Goal: Register for event/course

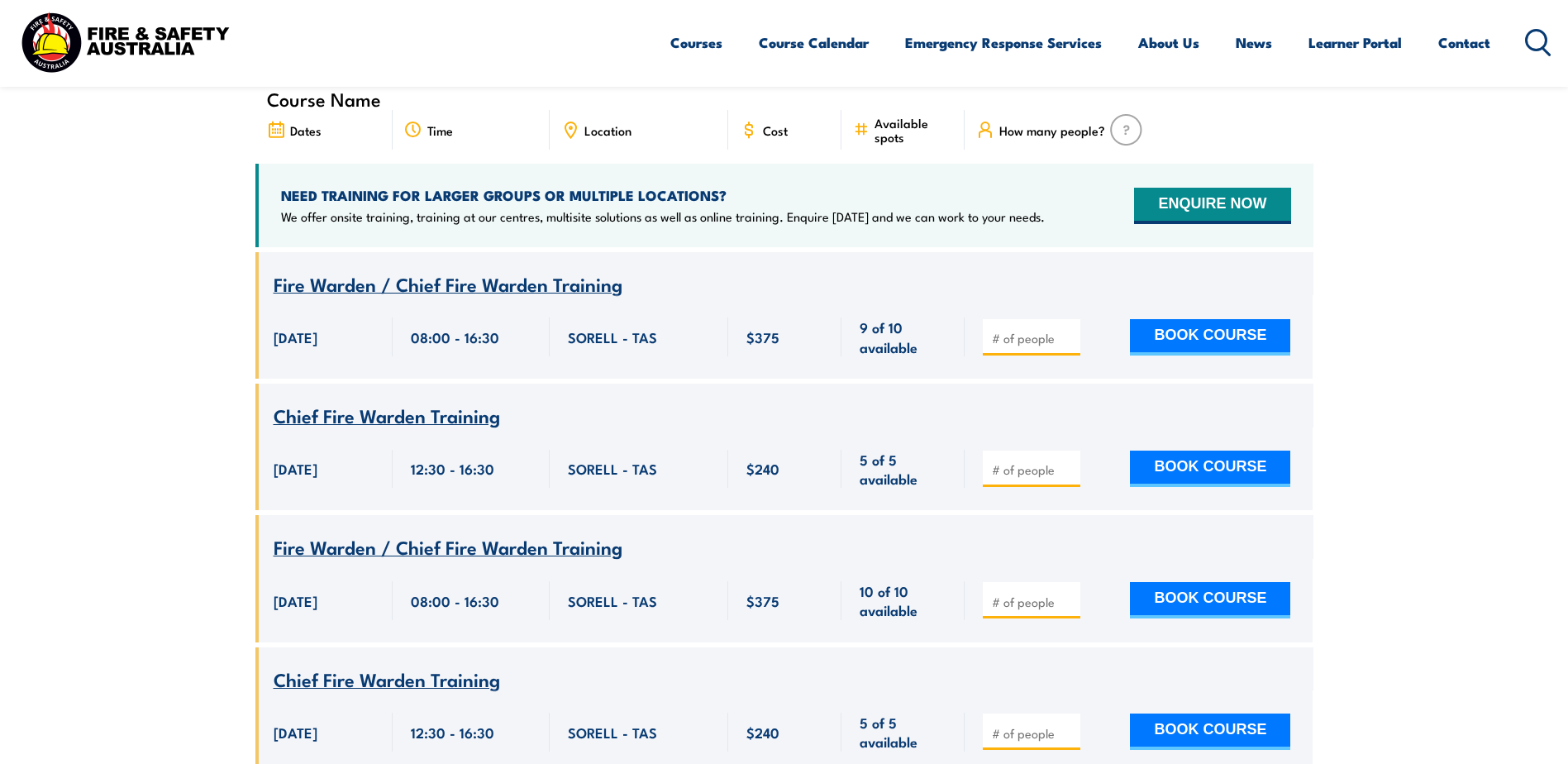
scroll to position [600, 0]
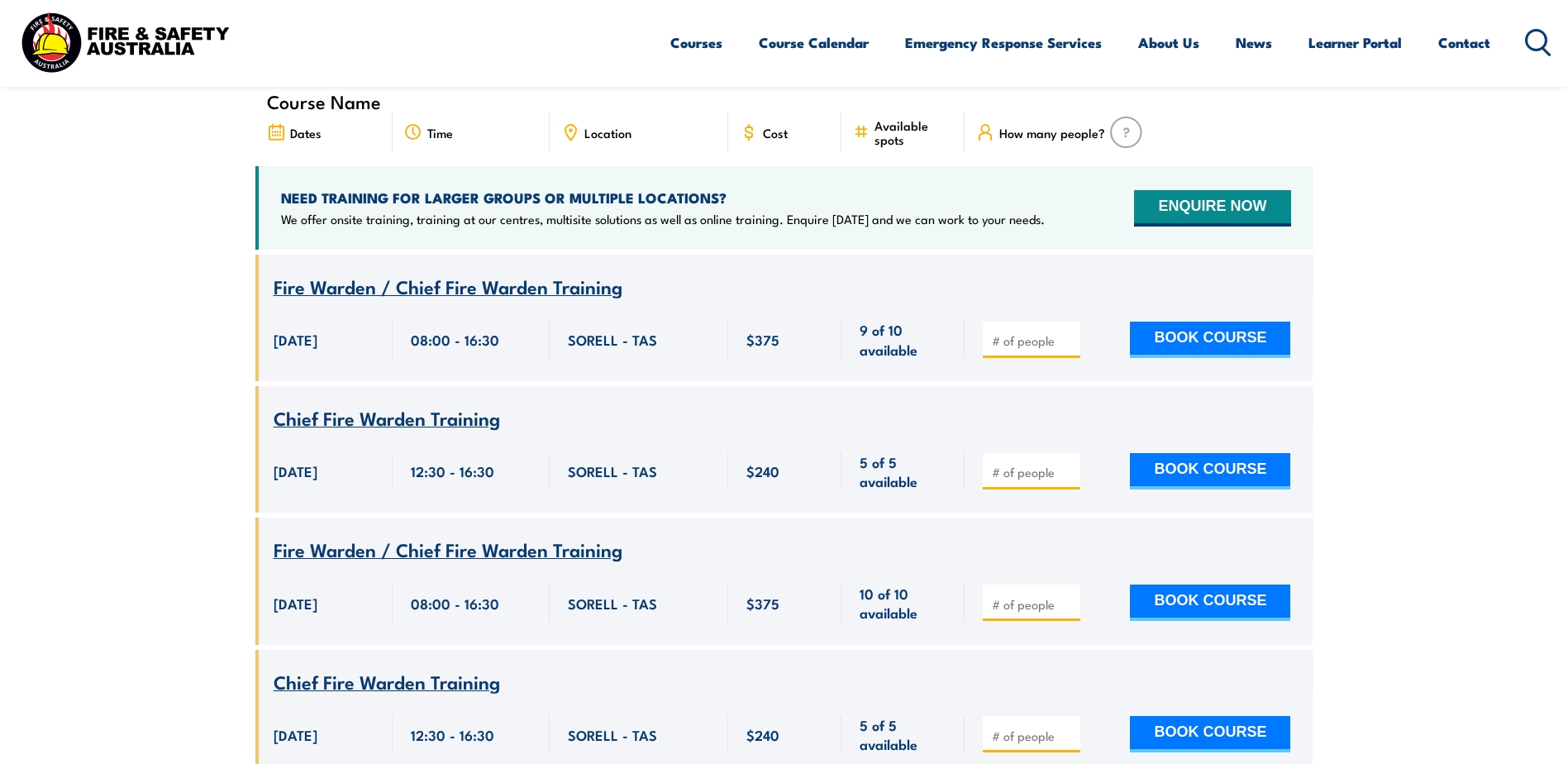
click at [1558, 360] on section "UPCOMING SCHEDULE 01/09/2025 31/10/2025" at bounding box center [784, 372] width 1568 height 855
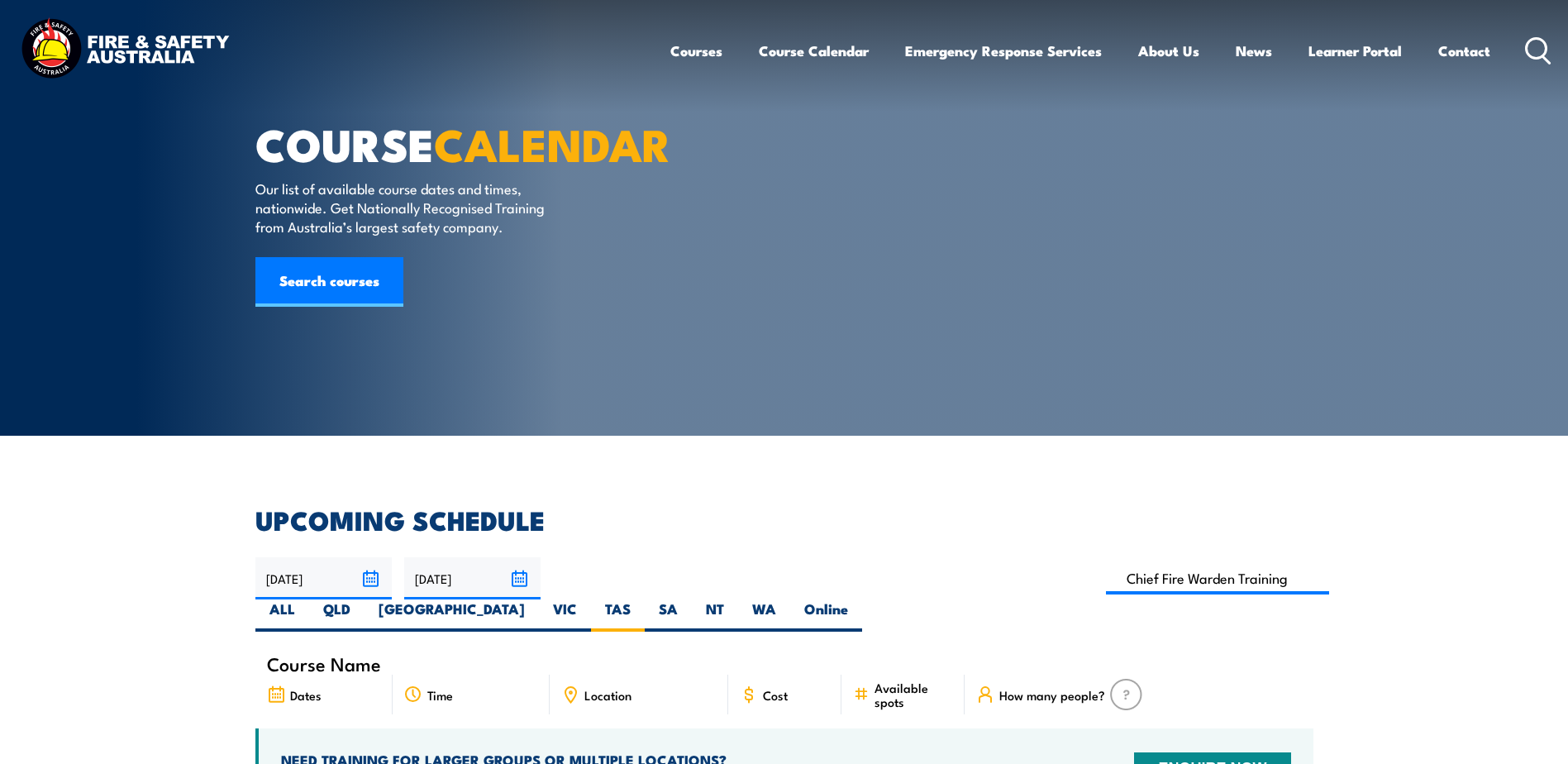
scroll to position [0, 0]
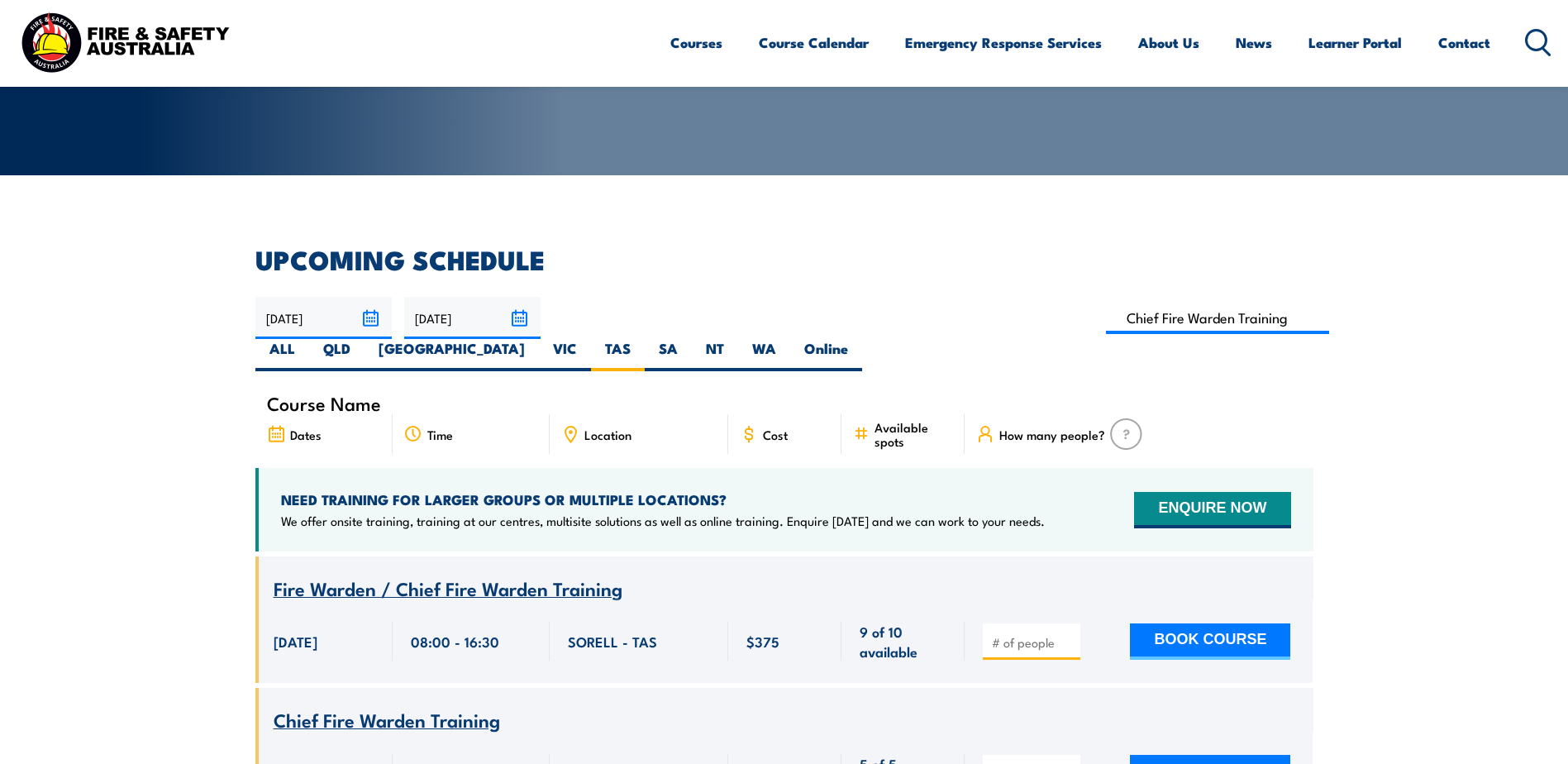
scroll to position [298, 0]
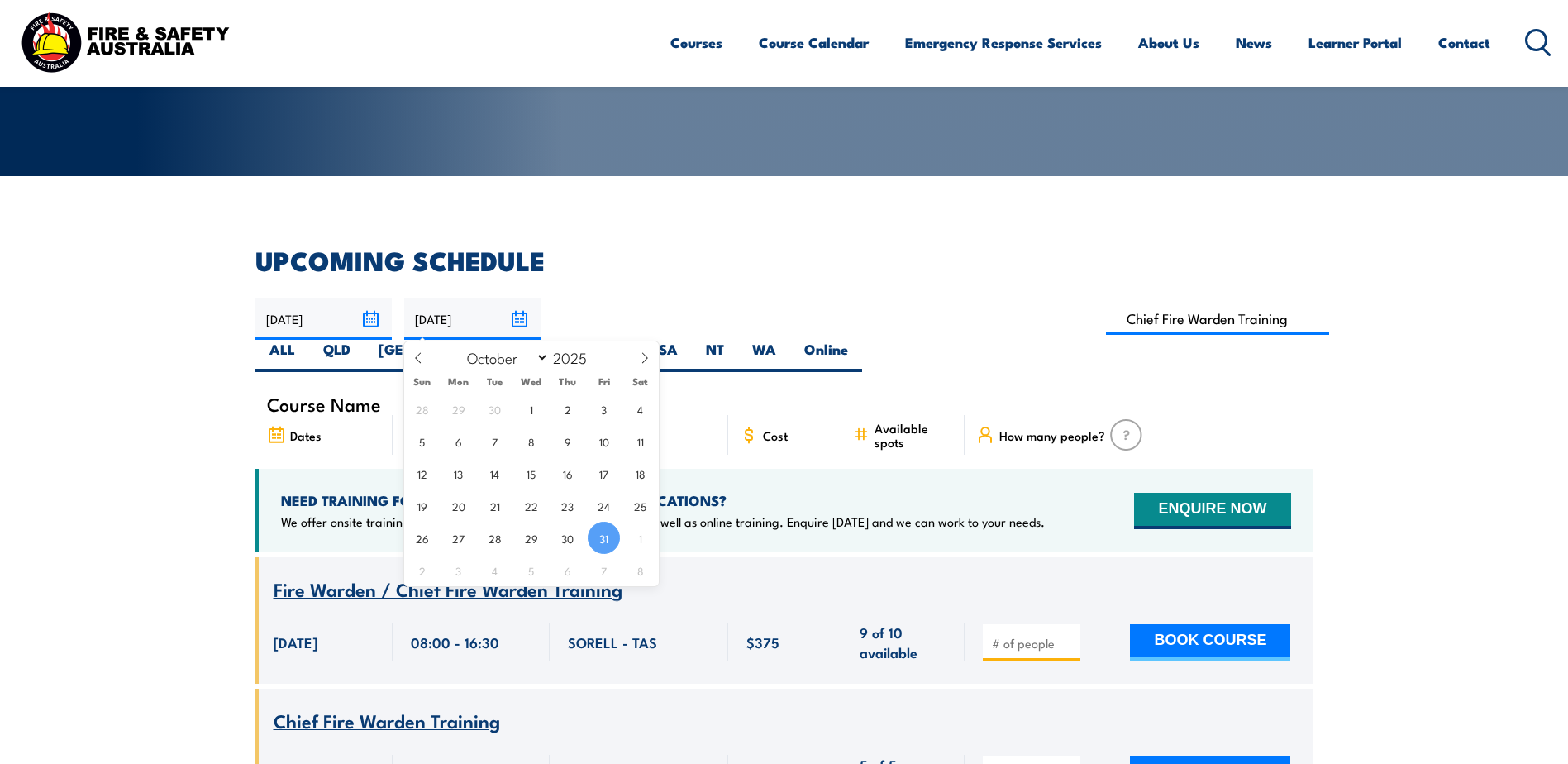
click at [524, 316] on input "[DATE]" at bounding box center [472, 318] width 136 height 42
click at [641, 354] on icon at bounding box center [644, 358] width 12 height 12
select select "10"
click at [629, 540] on span "29" at bounding box center [640, 537] width 32 height 32
type input "[DATE]"
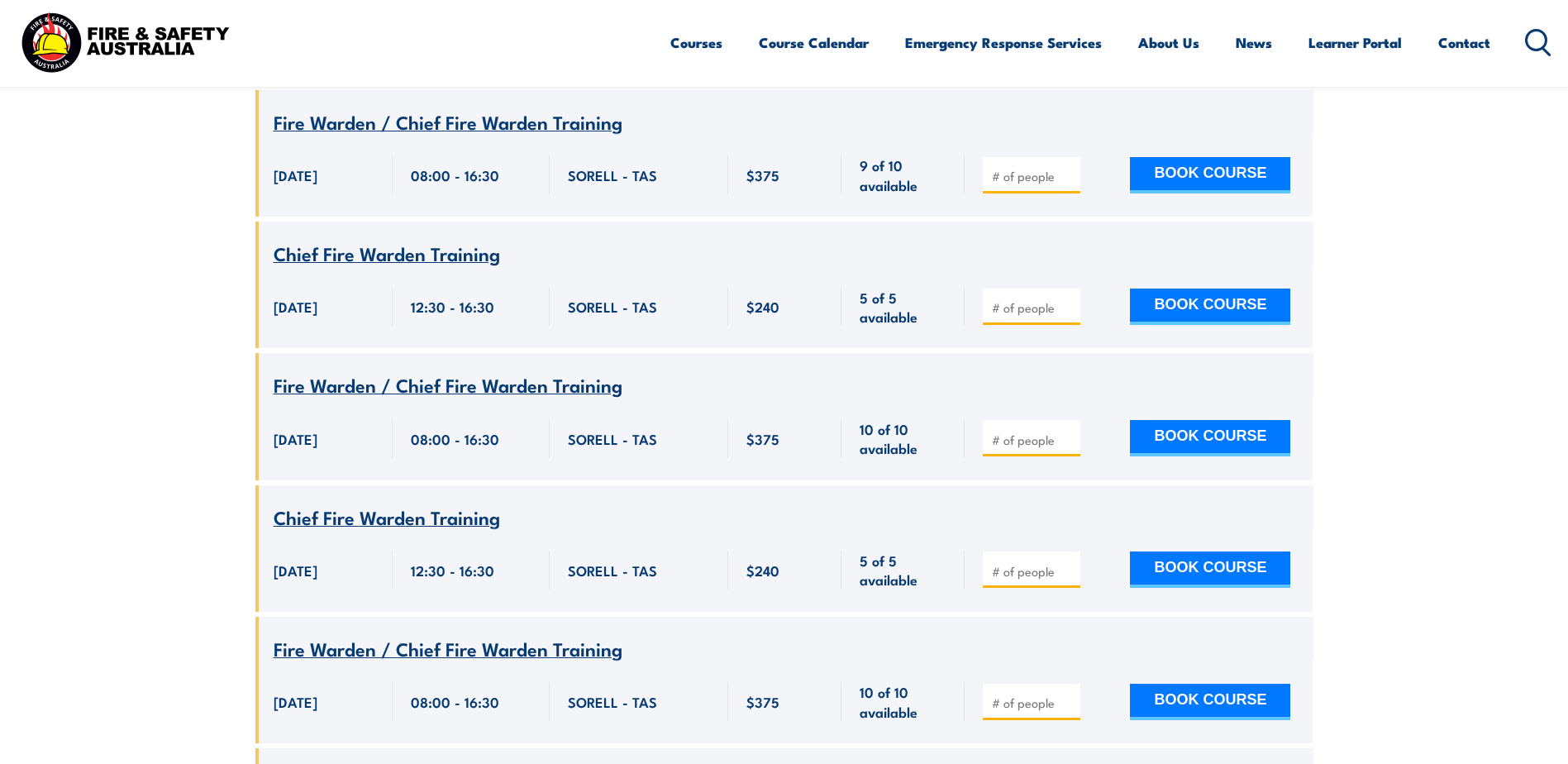
scroll to position [596, 0]
